Goal: Task Accomplishment & Management: Use online tool/utility

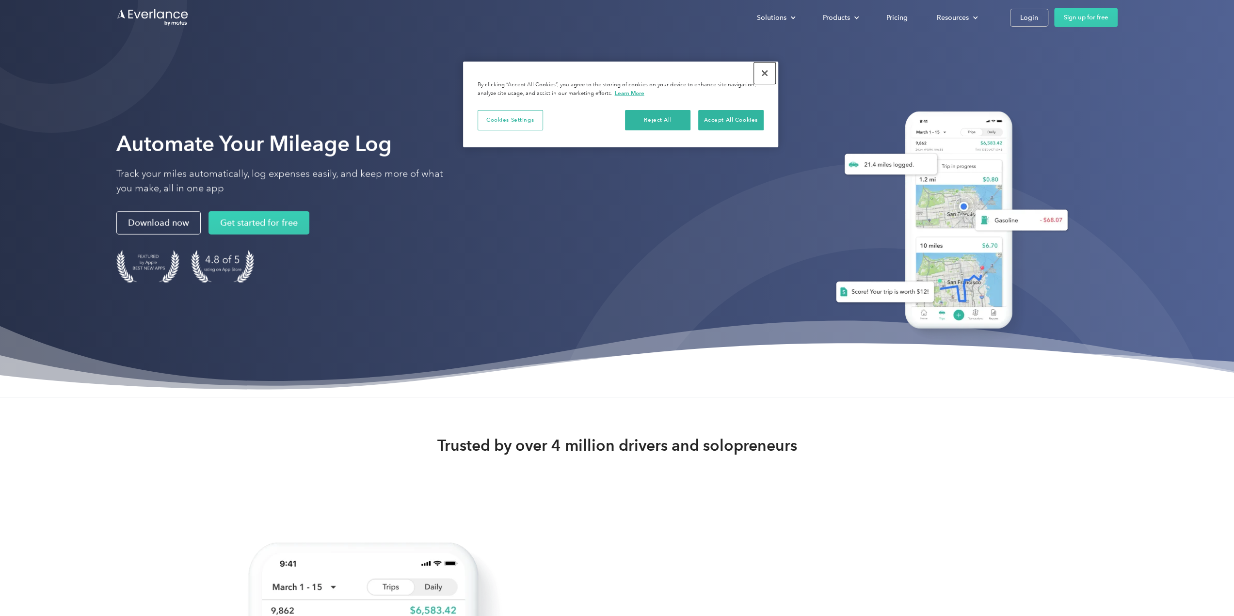
click at [762, 71] on button "Close" at bounding box center [764, 73] width 21 height 21
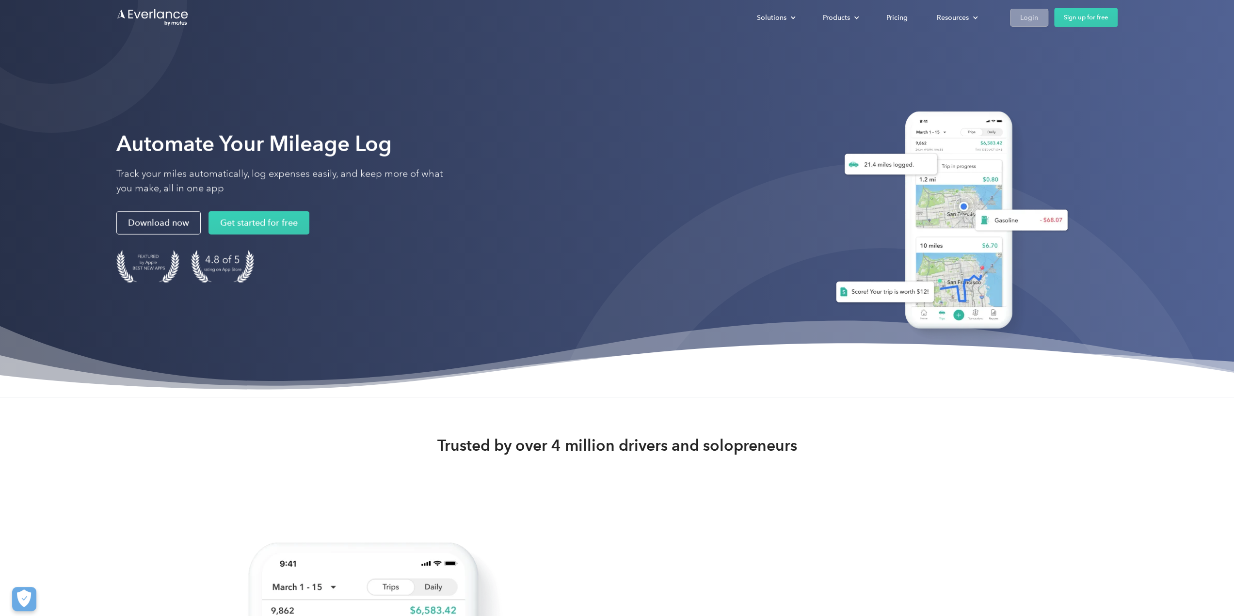
click at [1032, 14] on div "Login" at bounding box center [1029, 18] width 18 height 12
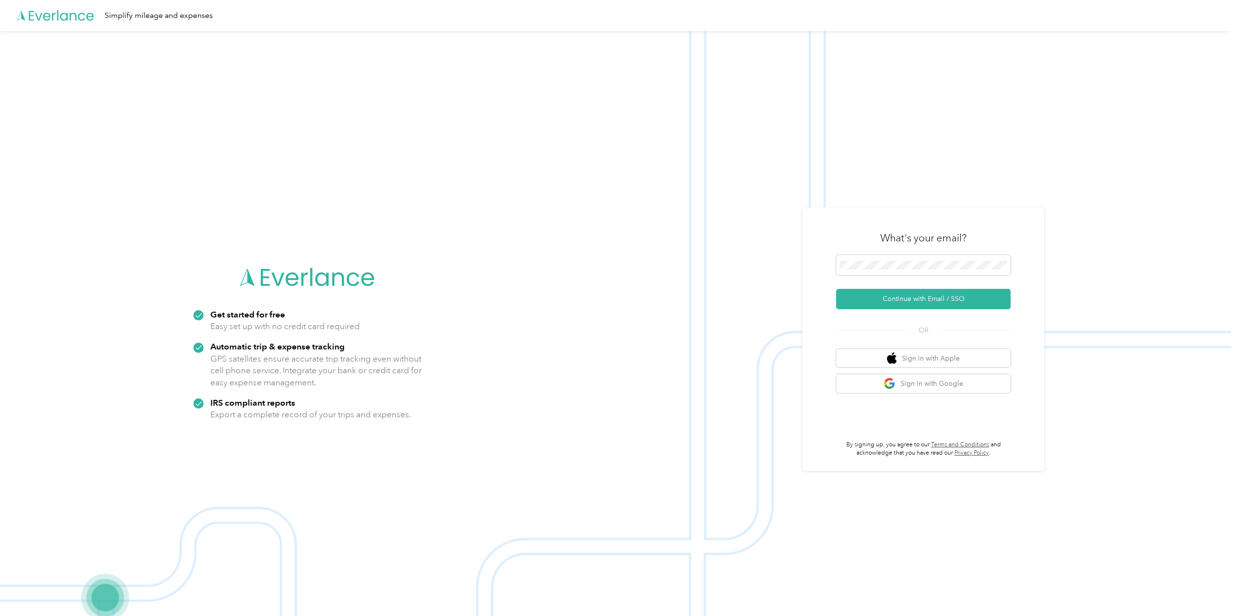
click at [879, 282] on form "Continue with Email / SSO" at bounding box center [923, 282] width 175 height 54
click at [921, 299] on button "Continue with Email / SSO" at bounding box center [923, 299] width 175 height 20
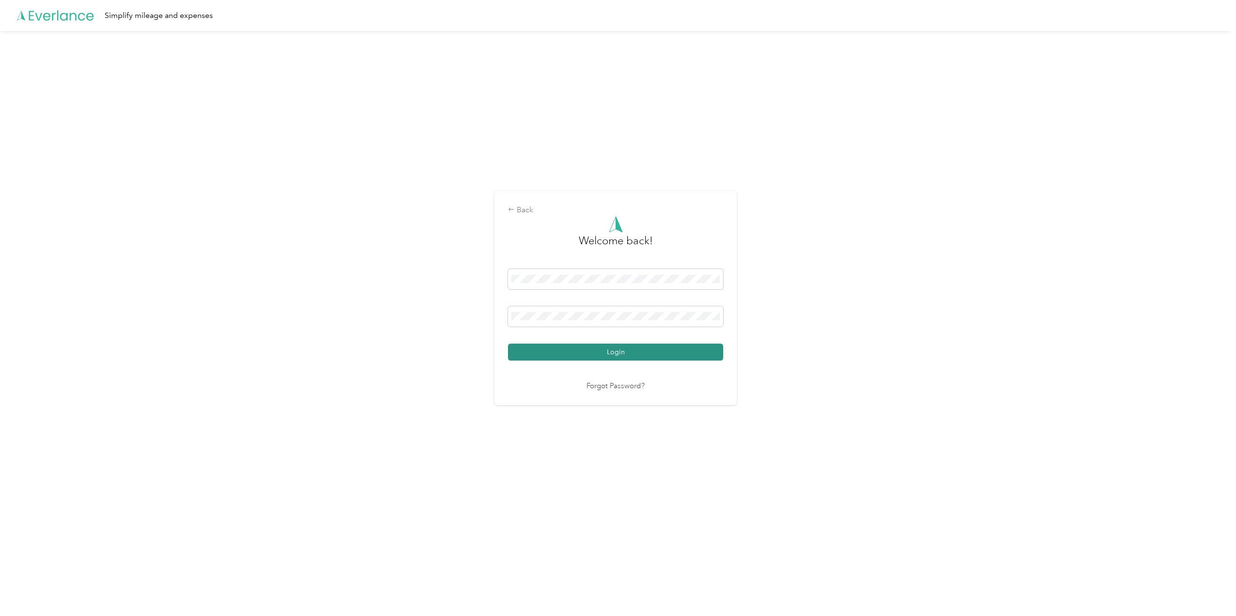
click at [630, 358] on button "Login" at bounding box center [615, 352] width 215 height 17
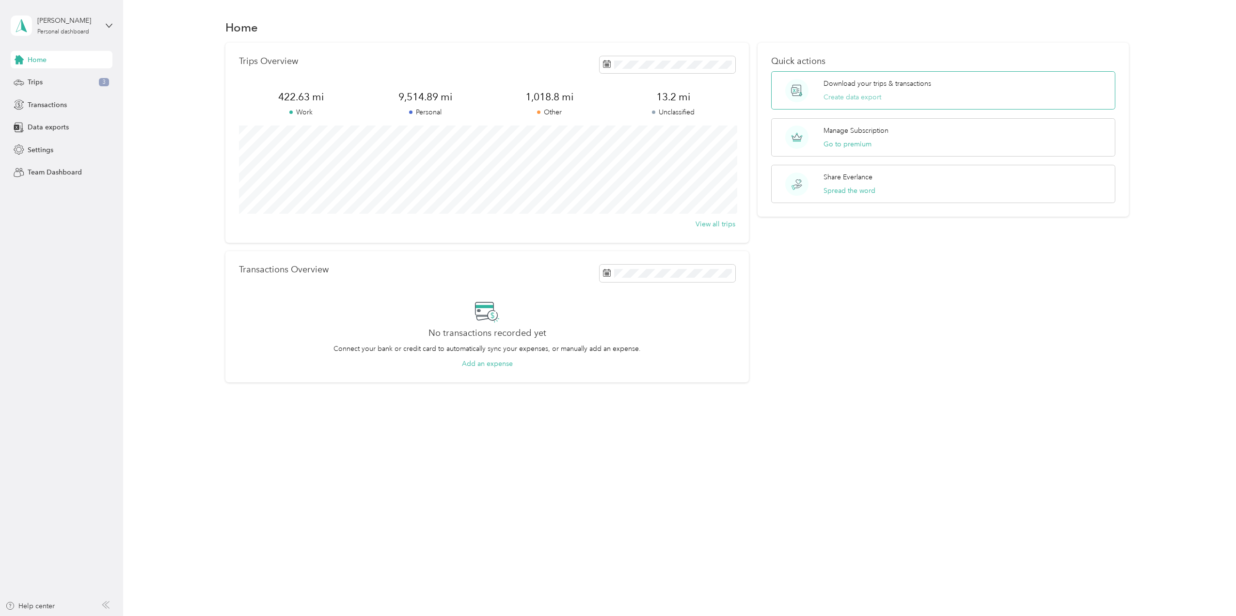
click at [853, 100] on button "Create data export" at bounding box center [853, 97] width 58 height 10
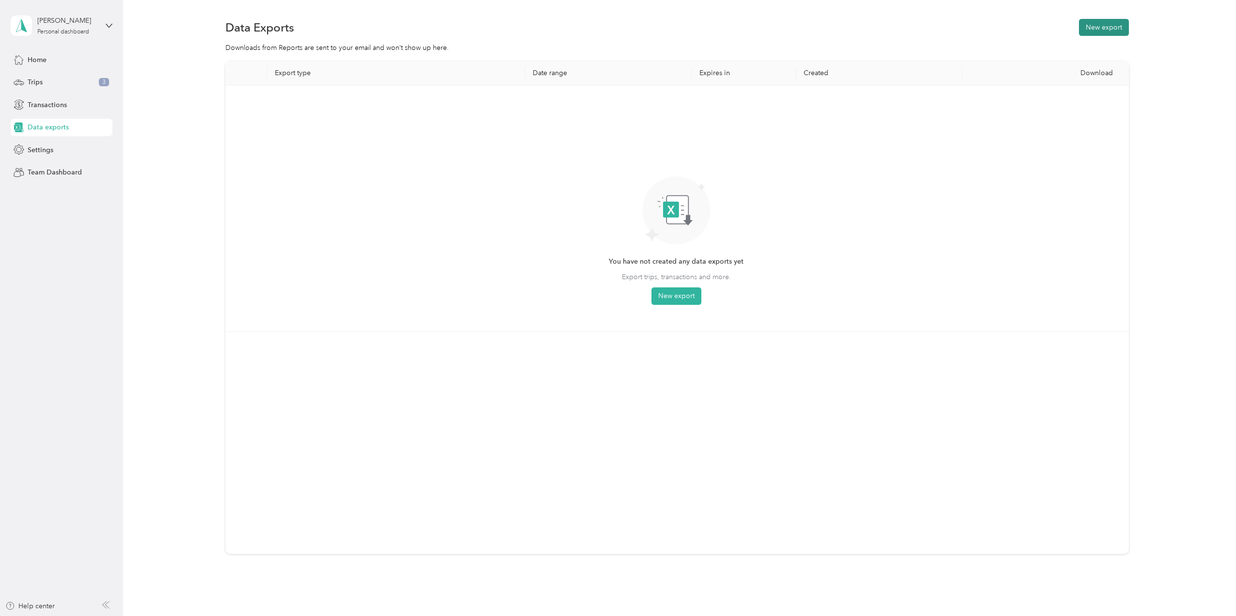
click at [1097, 26] on button "New export" at bounding box center [1104, 27] width 50 height 17
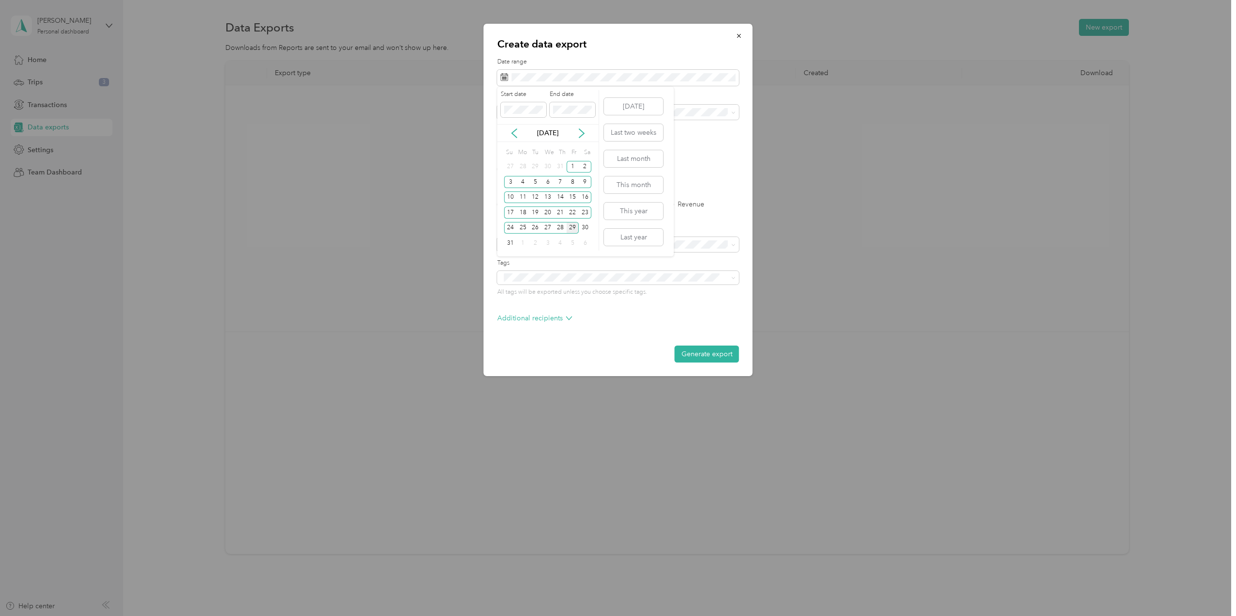
click at [507, 133] on div "Aug 2025" at bounding box center [547, 133] width 101 height 10
click at [516, 132] on icon at bounding box center [515, 133] width 10 height 10
click at [513, 132] on icon at bounding box center [515, 133] width 10 height 10
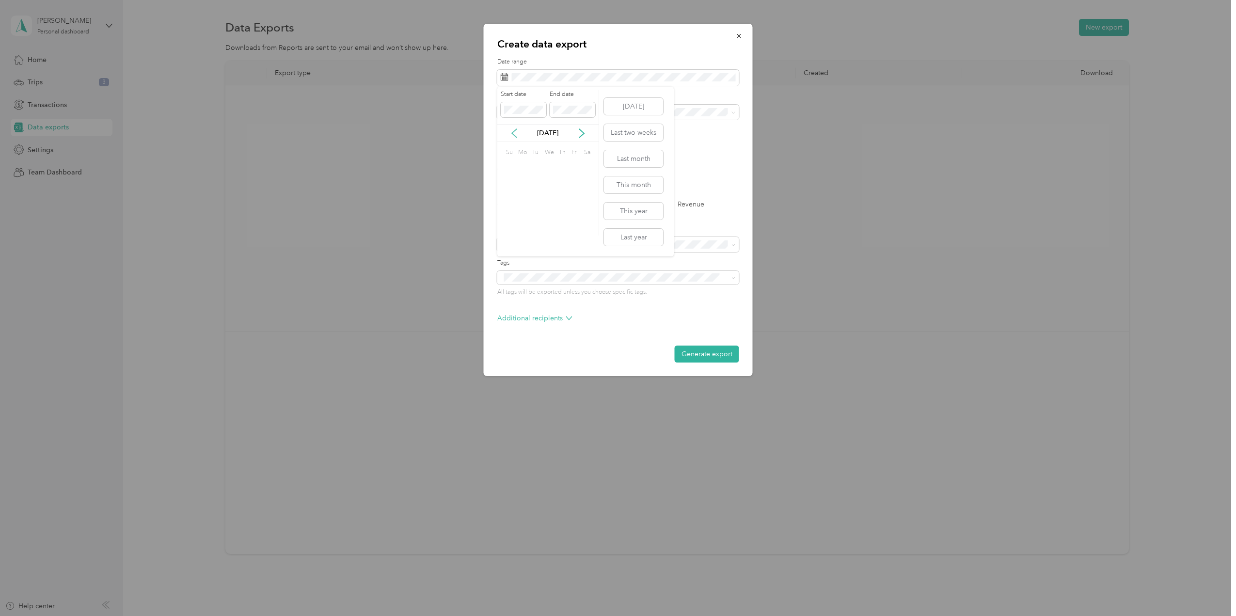
click at [513, 132] on icon at bounding box center [515, 133] width 10 height 10
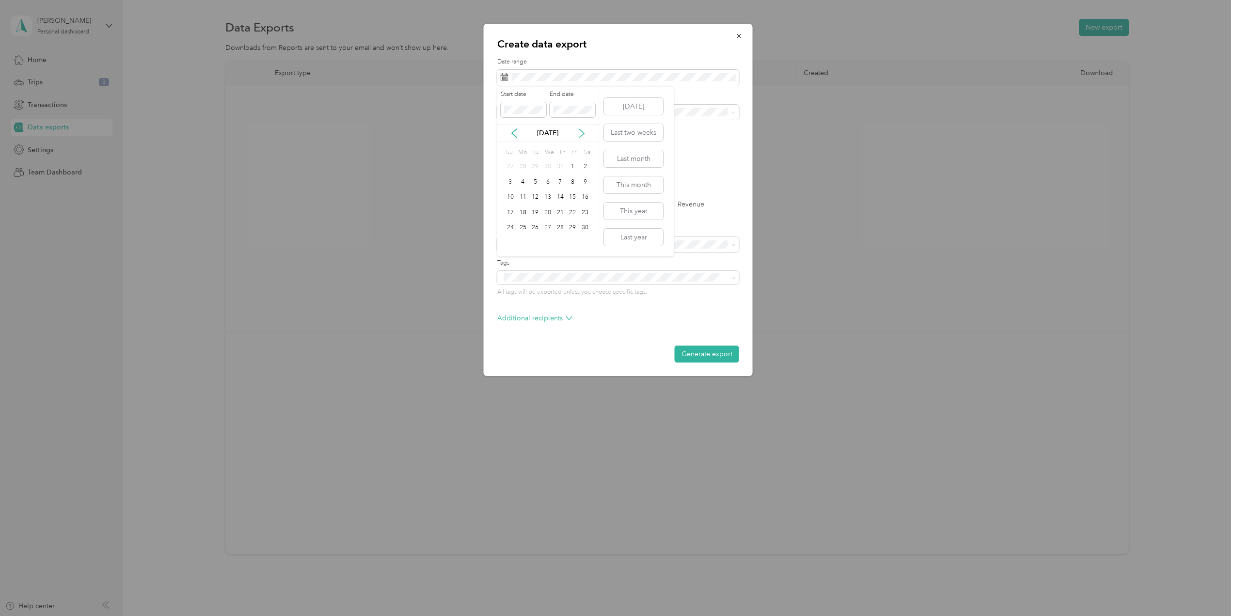
click at [580, 131] on icon at bounding box center [582, 133] width 10 height 10
click at [545, 167] on div "1" at bounding box center [548, 167] width 13 height 12
click at [582, 132] on icon at bounding box center [581, 133] width 5 height 9
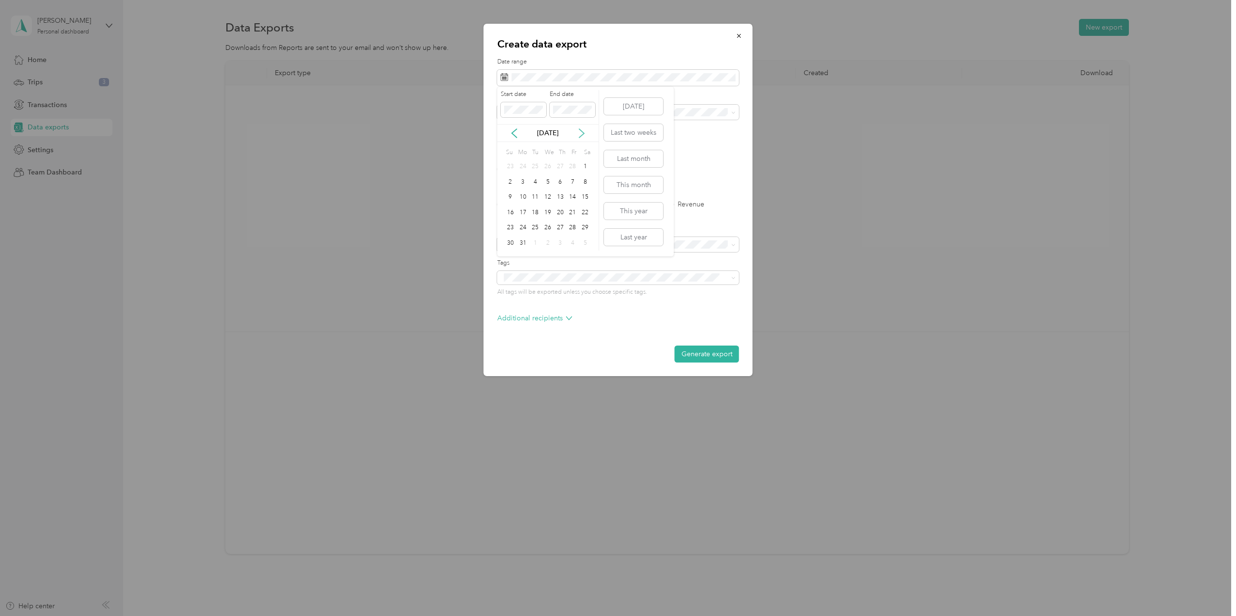
click at [582, 132] on icon at bounding box center [581, 133] width 5 height 9
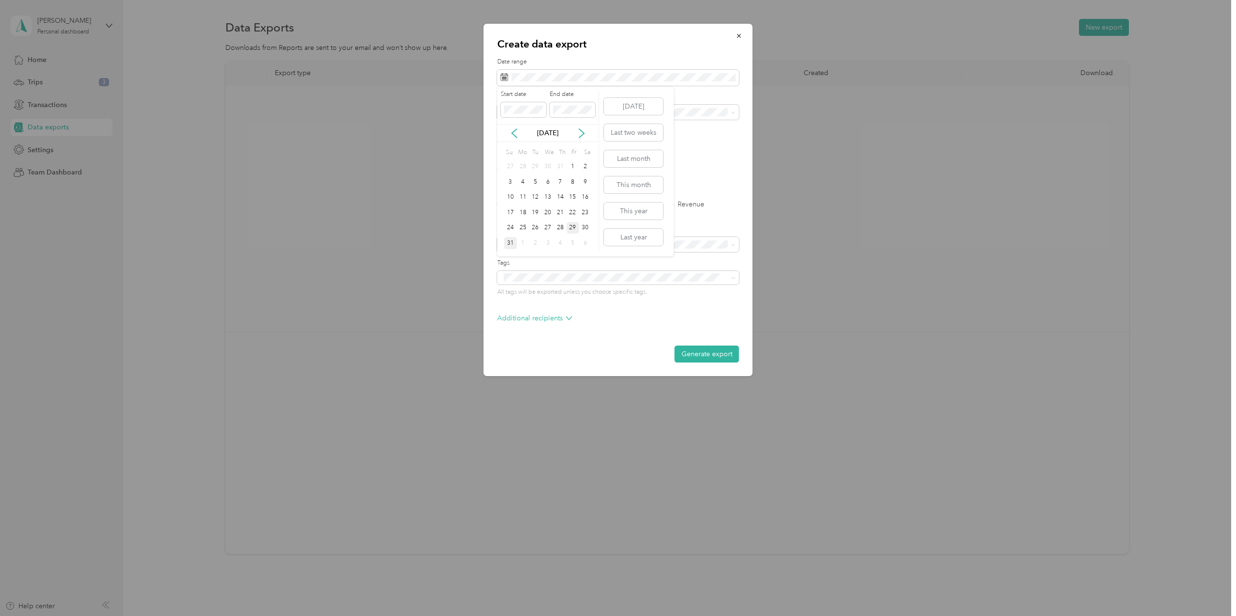
click at [510, 242] on div "31" at bounding box center [510, 243] width 13 height 12
click at [591, 223] on form "Date range Purpose Advanced filters File format Excel CSV PDF Export type All T…" at bounding box center [618, 210] width 242 height 305
click at [637, 106] on span at bounding box center [618, 113] width 242 height 16
click at [703, 355] on button "Generate export" at bounding box center [707, 354] width 64 height 17
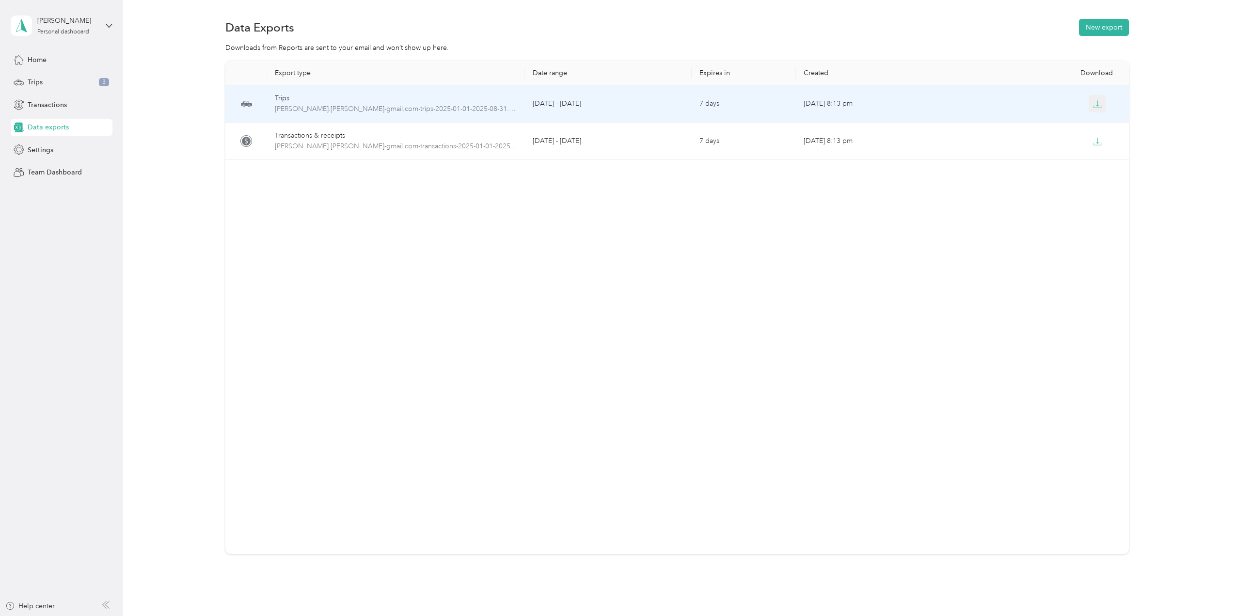
click at [1098, 106] on icon "button" at bounding box center [1097, 104] width 9 height 9
